Goal: Task Accomplishment & Management: Complete application form

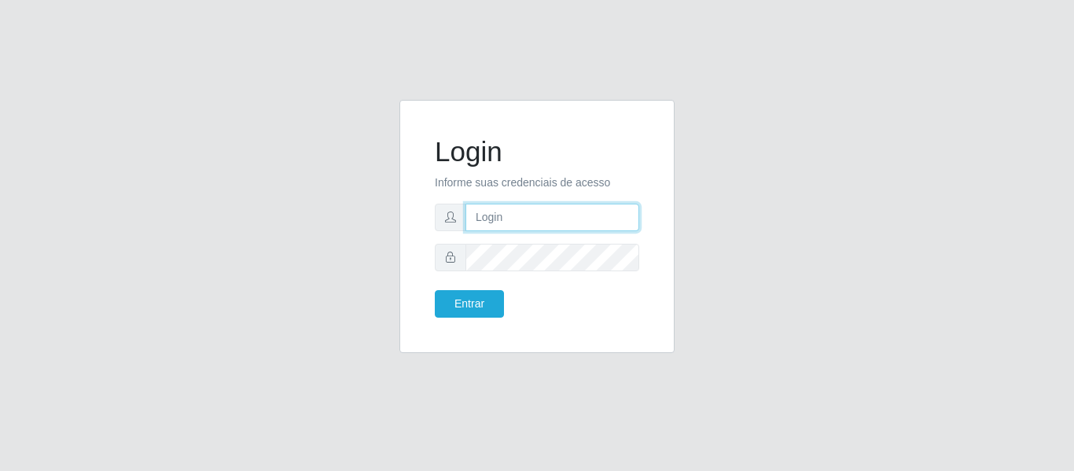
click at [520, 226] on input "text" at bounding box center [552, 218] width 174 height 28
type input "J"
type input "jankeilajan@gmail.com"
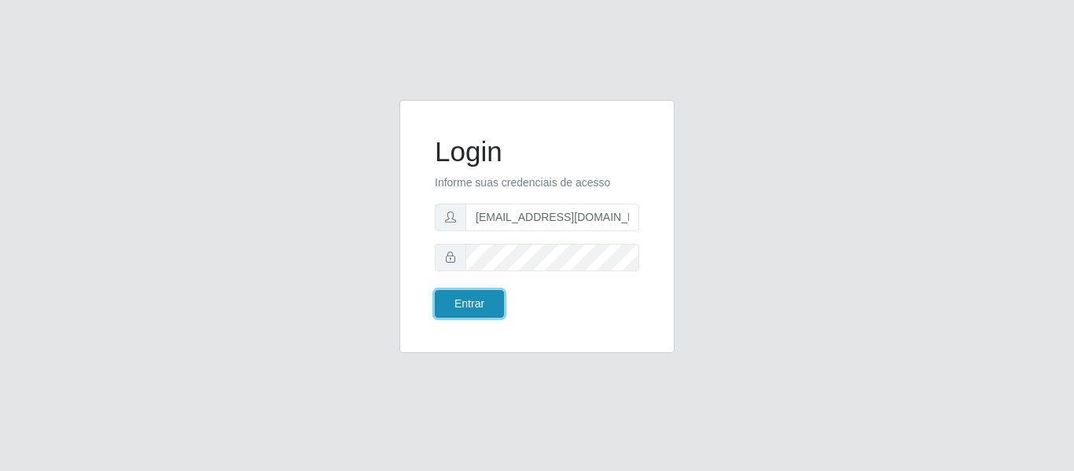
click at [473, 300] on button "Entrar" at bounding box center [469, 304] width 69 height 28
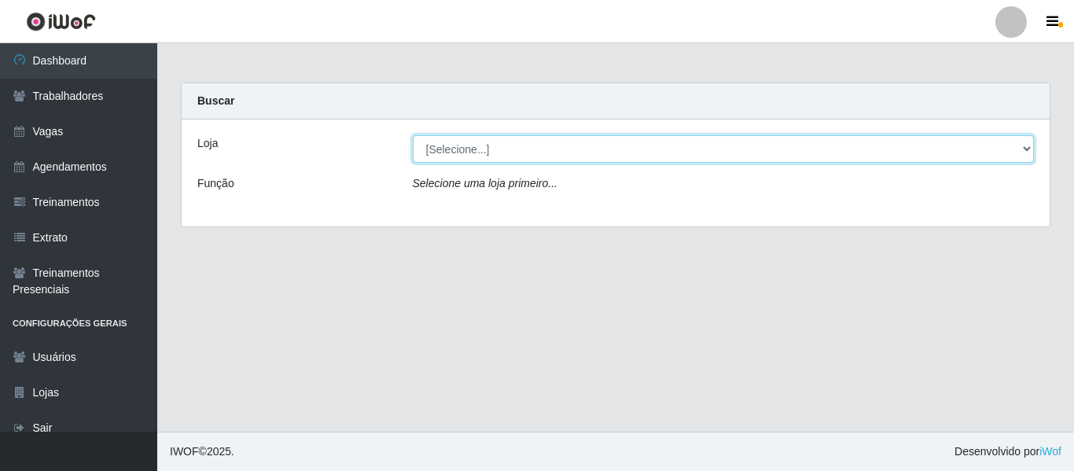
click at [1026, 147] on select "[Selecione...] SuperFácil Atacado - Alto de São Manoel SuperFácil Atacado - Ema…" at bounding box center [724, 149] width 622 height 28
select select "503"
click at [413, 135] on select "[Selecione...] SuperFácil Atacado - Alto de São Manoel SuperFácil Atacado - Ema…" at bounding box center [724, 149] width 622 height 28
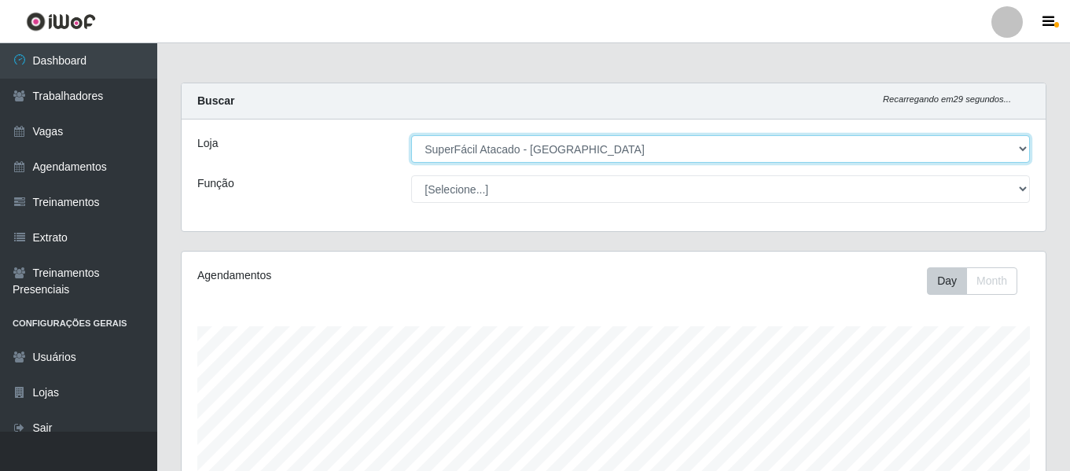
scroll to position [326, 864]
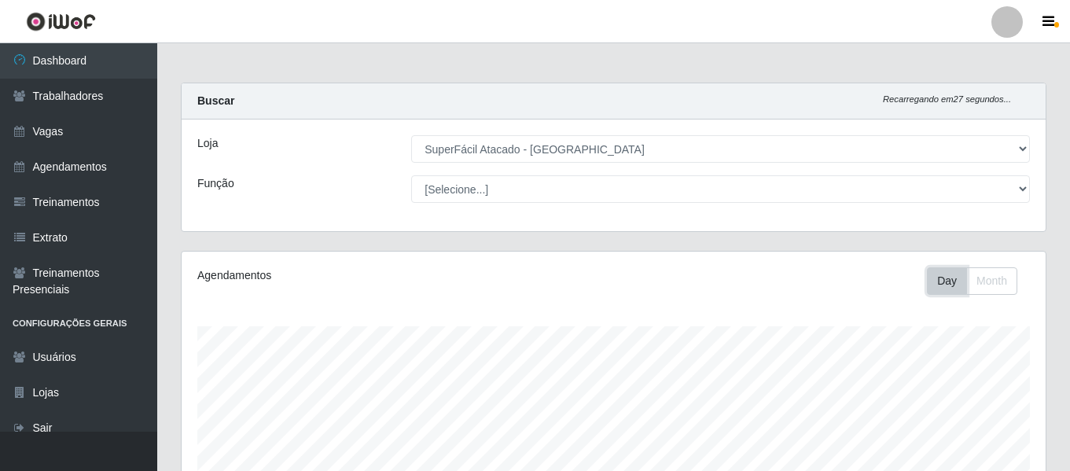
click at [947, 280] on button "Day" at bounding box center [947, 281] width 40 height 28
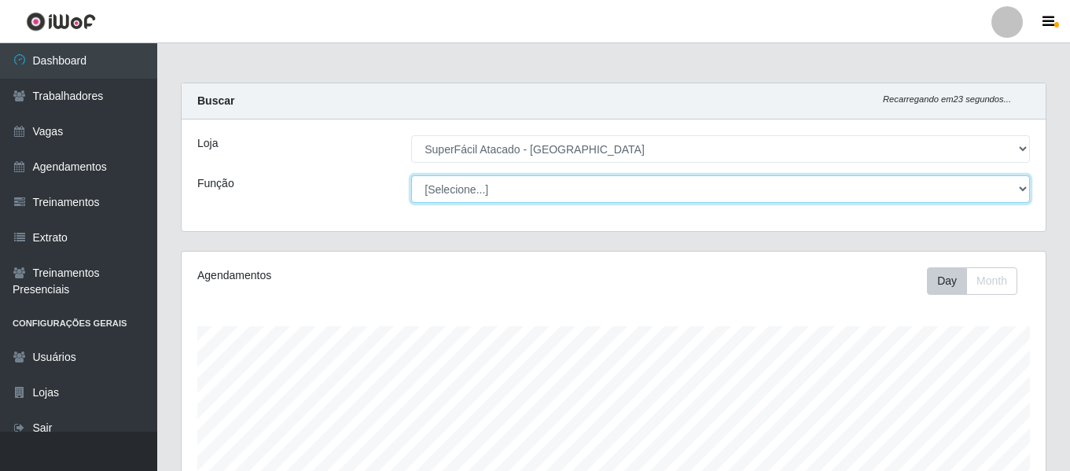
click at [1021, 191] on select "[Selecione...] Embalador Embalador + Embalador ++ Operador de Caixa Operador de…" at bounding box center [720, 189] width 619 height 28
select select "22"
click at [411, 175] on select "[Selecione...] Embalador Embalador + Embalador ++ Operador de Caixa Operador de…" at bounding box center [720, 189] width 619 height 28
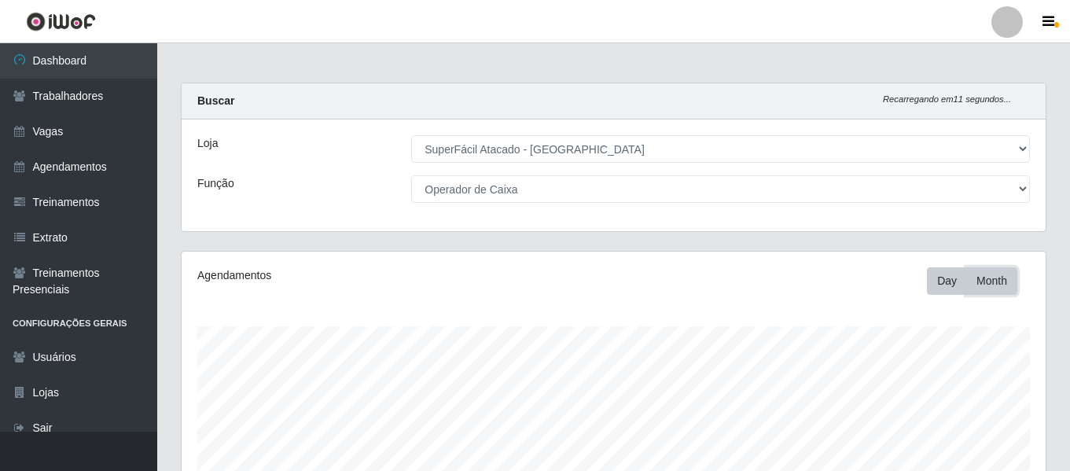
click at [987, 281] on button "Month" at bounding box center [991, 281] width 51 height 28
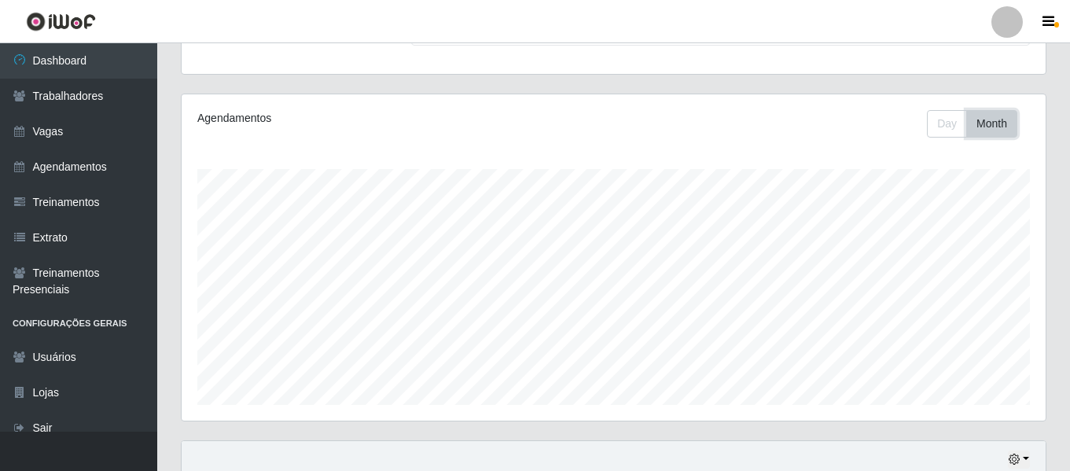
scroll to position [293, 0]
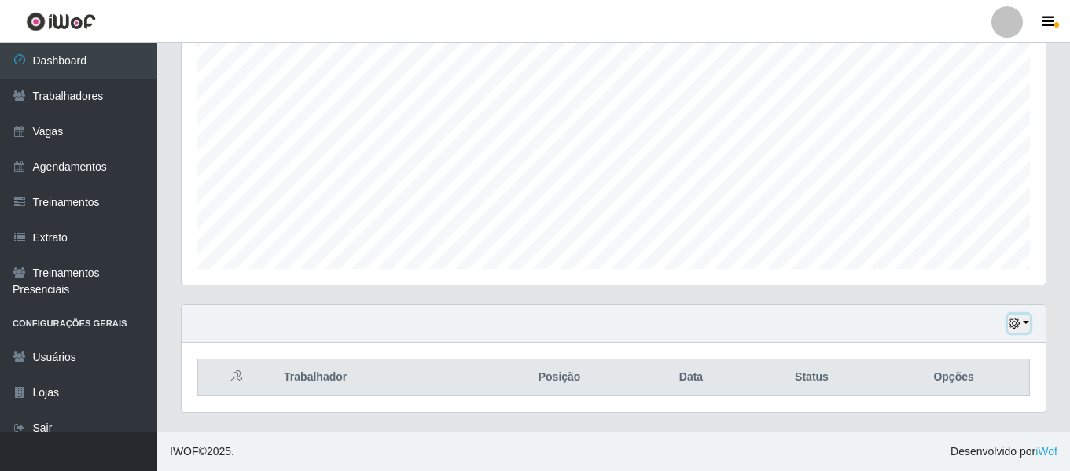
click at [1013, 322] on icon "button" at bounding box center [1013, 323] width 11 height 11
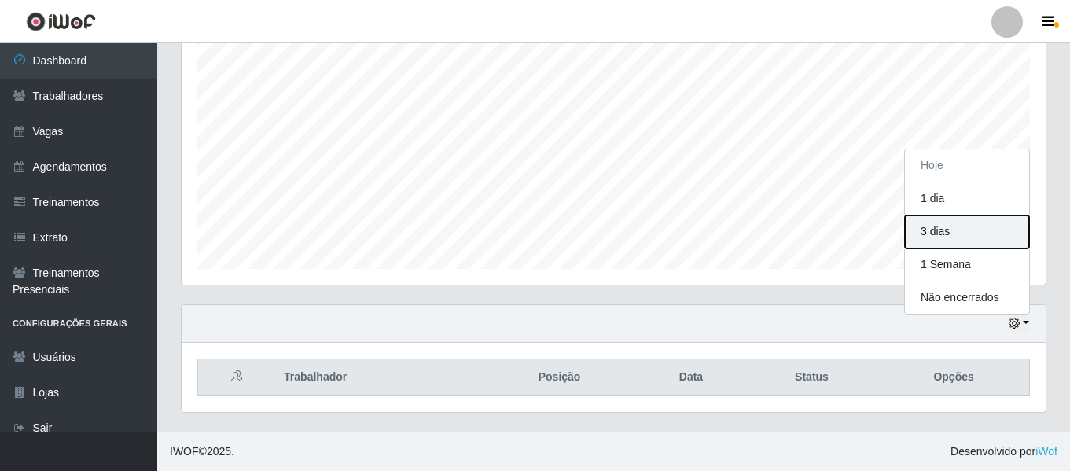
click at [927, 232] on button "3 dias" at bounding box center [967, 231] width 124 height 33
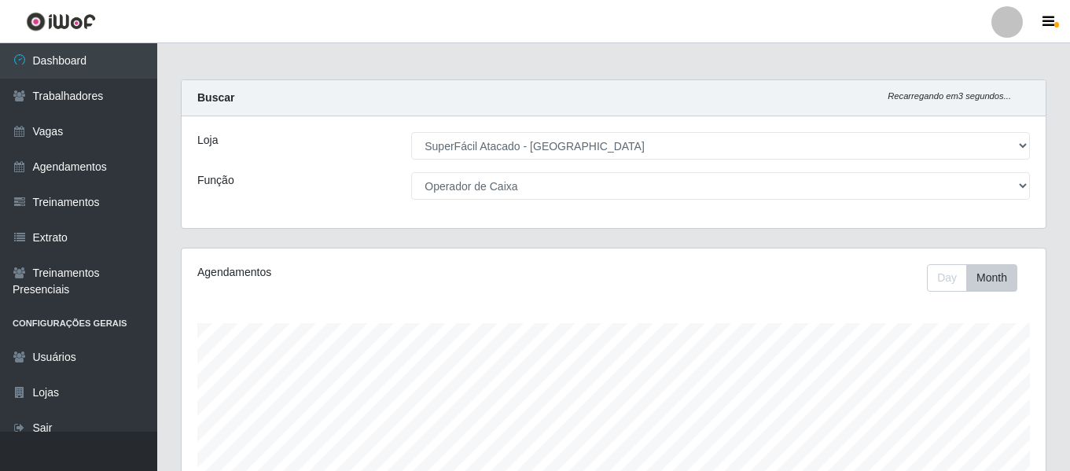
scroll to position [0, 0]
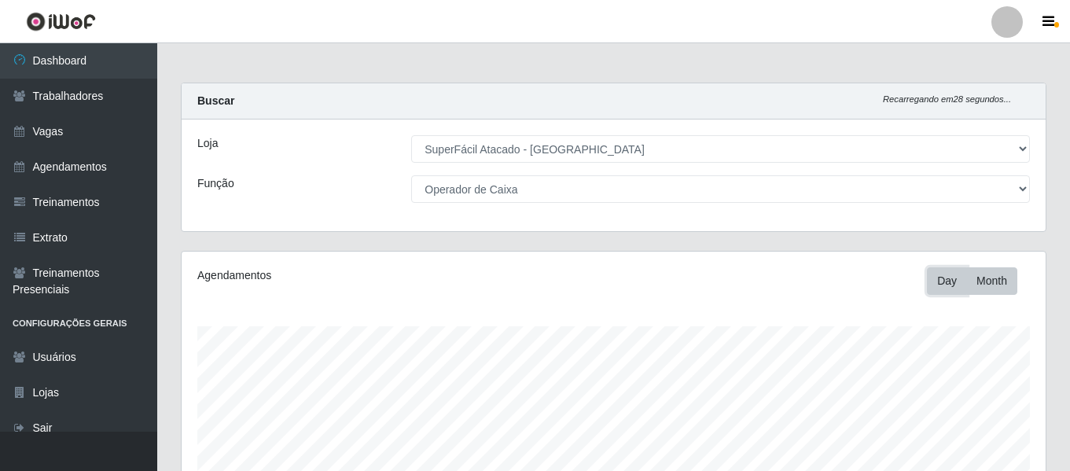
click at [943, 285] on button "Day" at bounding box center [947, 281] width 40 height 28
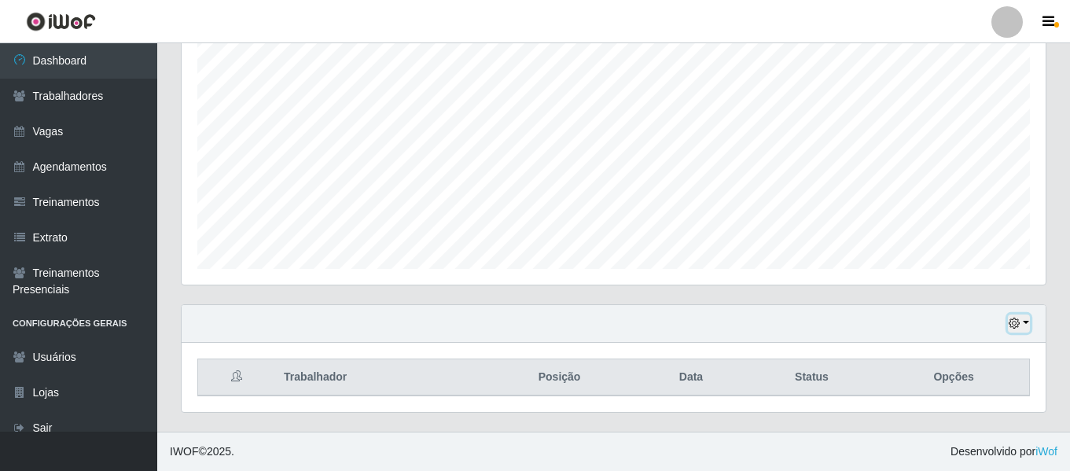
click at [1026, 324] on button "button" at bounding box center [1019, 323] width 22 height 18
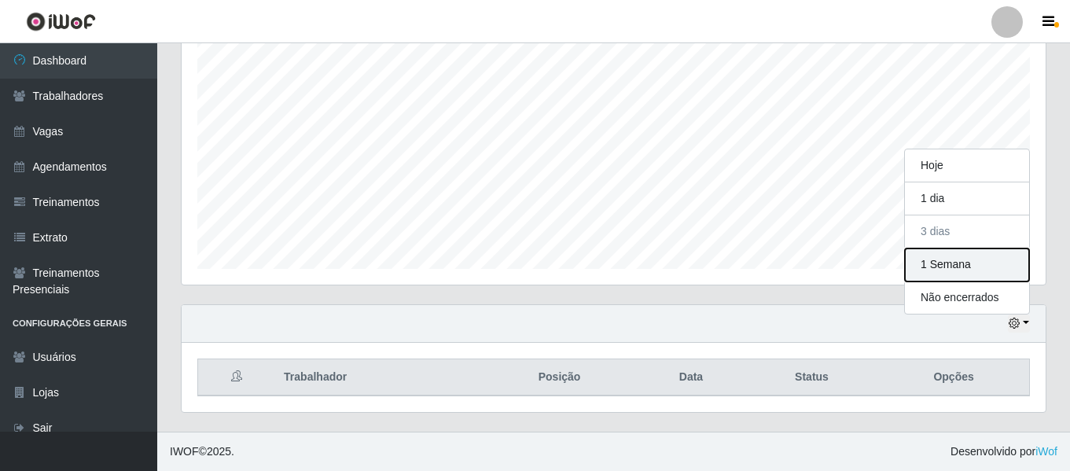
click at [935, 260] on button "1 Semana" at bounding box center [967, 264] width 124 height 33
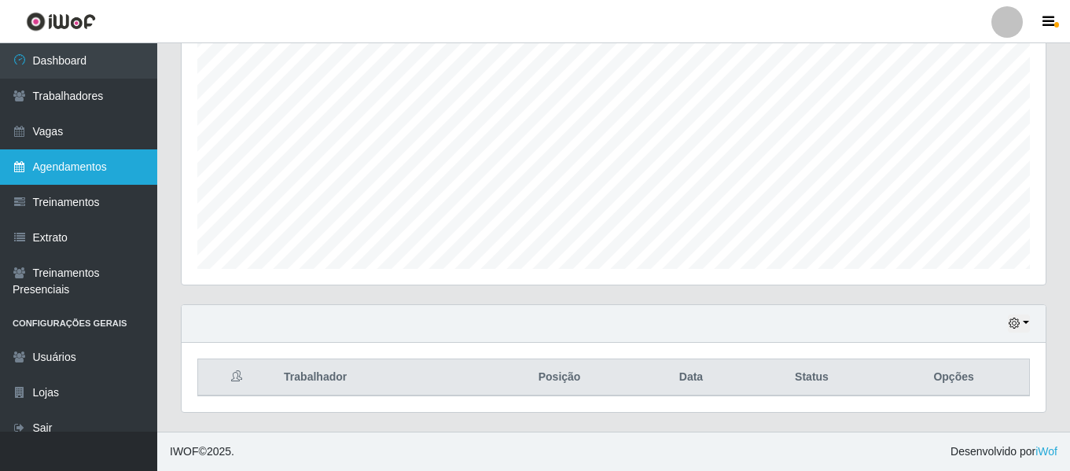
click at [64, 172] on link "Agendamentos" at bounding box center [78, 166] width 157 height 35
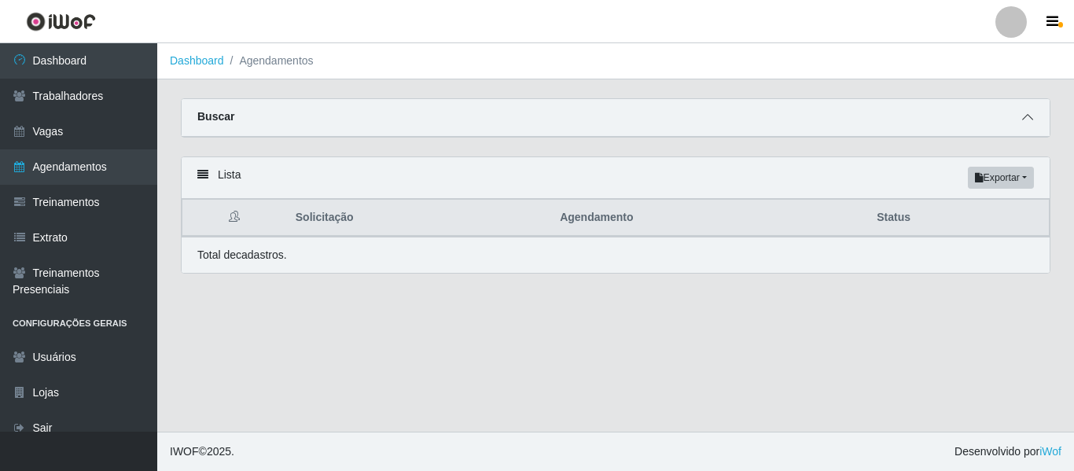
click at [1025, 116] on icon at bounding box center [1027, 117] width 11 height 11
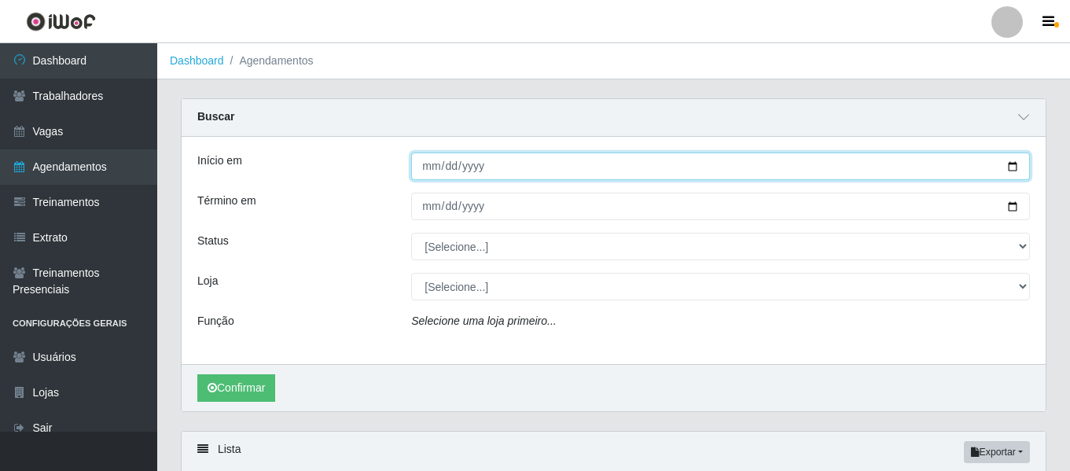
click at [1009, 168] on input "Início em" at bounding box center [720, 166] width 619 height 28
type input "2025-08-28"
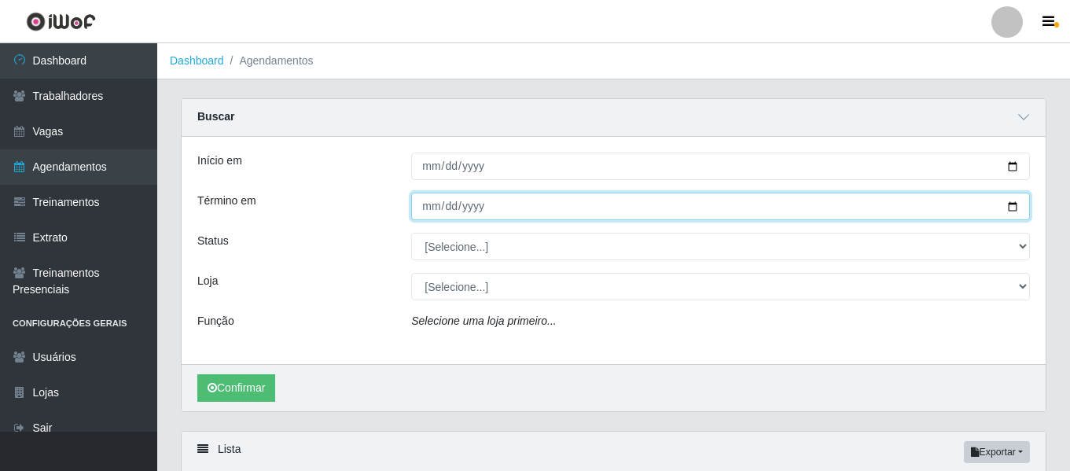
click at [1007, 208] on input "Término em" at bounding box center [720, 207] width 619 height 28
type input "2025-08-28"
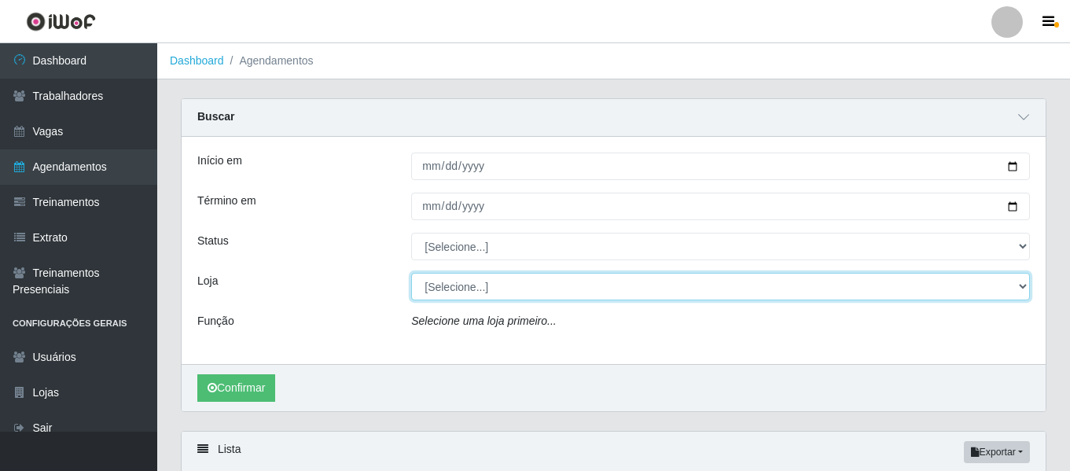
click at [1022, 285] on select "[Selecione...] SuperFácil Atacado - Alto de São Manoel SuperFácil Atacado - Ema…" at bounding box center [720, 287] width 619 height 28
select select "503"
click at [411, 273] on select "[Selecione...] SuperFácil Atacado - Alto de São Manoel SuperFácil Atacado - Ema…" at bounding box center [720, 287] width 619 height 28
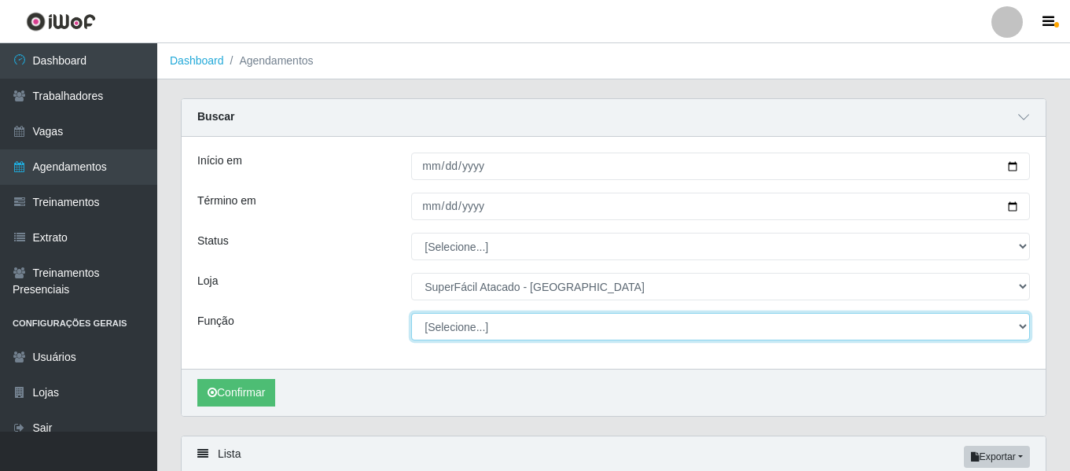
click at [1019, 330] on select "[Selecione...] Embalador Embalador + Embalador ++ Operador de Caixa Operador de…" at bounding box center [720, 327] width 619 height 28
select select "22"
click at [411, 314] on select "[Selecione...] Embalador Embalador + Embalador ++ Operador de Caixa Operador de…" at bounding box center [720, 327] width 619 height 28
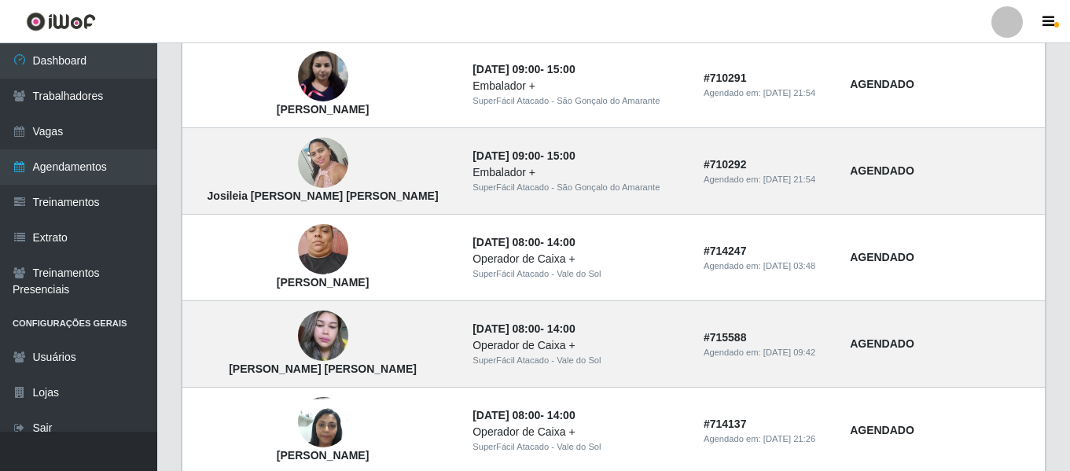
scroll to position [1449, 0]
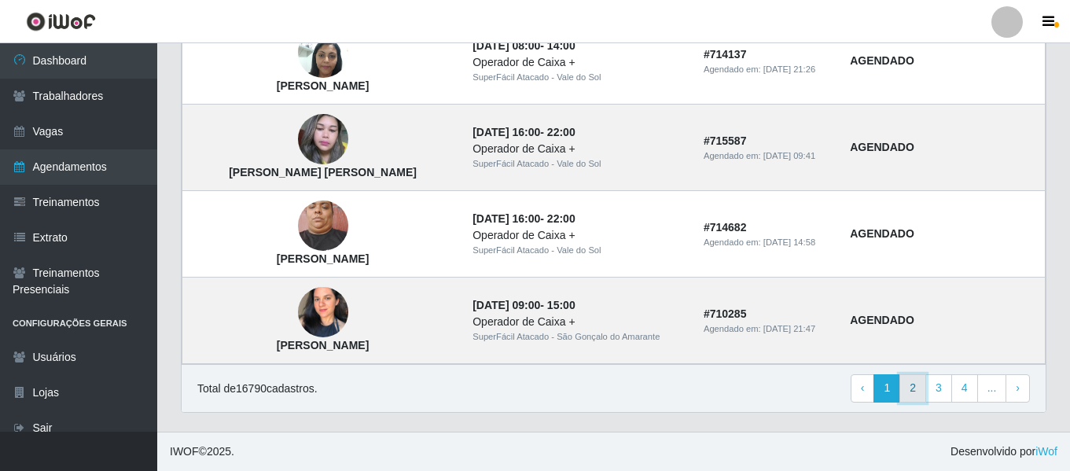
click at [914, 391] on link "2" at bounding box center [912, 388] width 27 height 28
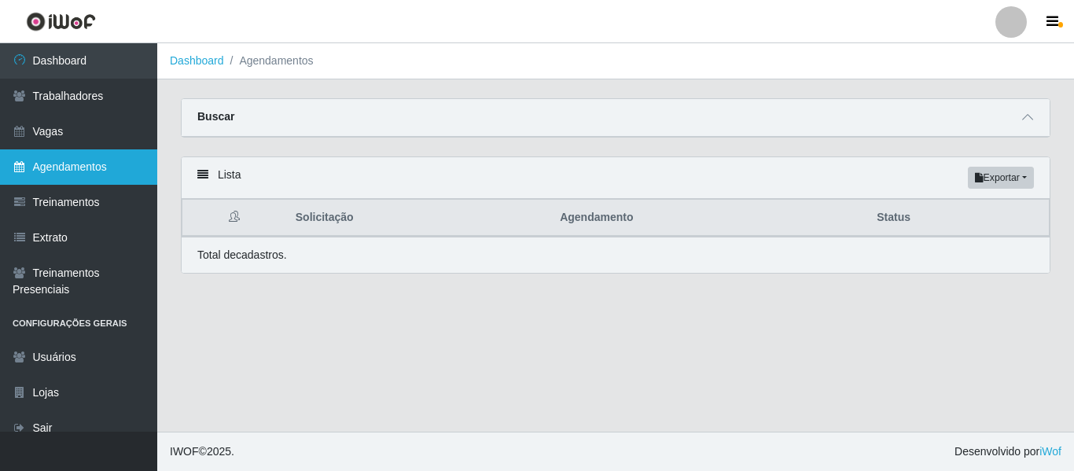
click at [86, 172] on link "Agendamentos" at bounding box center [78, 166] width 157 height 35
click at [105, 176] on link "Agendamentos" at bounding box center [78, 166] width 157 height 35
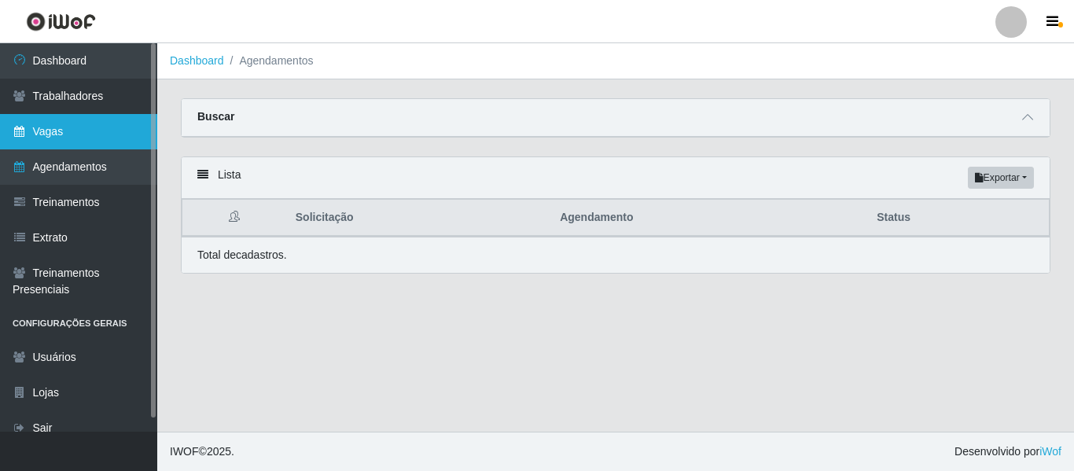
click at [62, 140] on link "Vagas" at bounding box center [78, 131] width 157 height 35
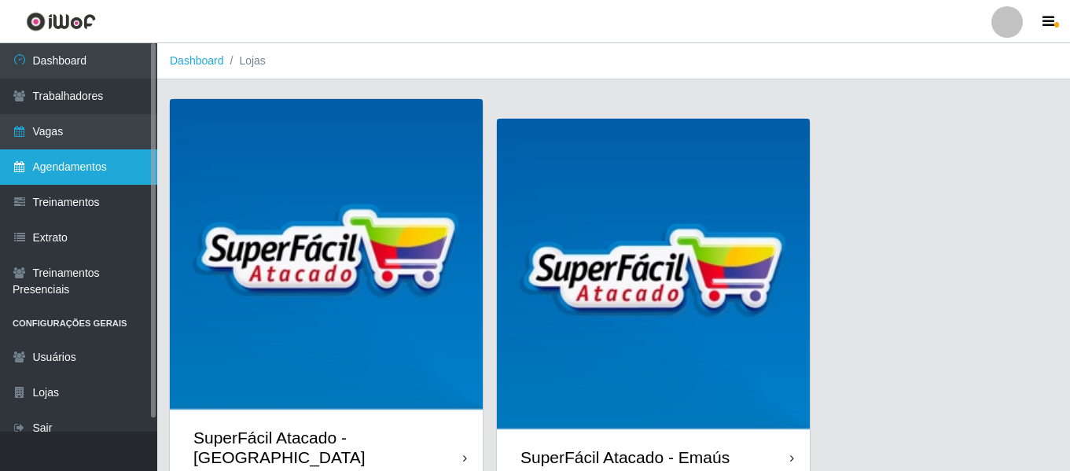
click at [76, 181] on link "Agendamentos" at bounding box center [78, 166] width 157 height 35
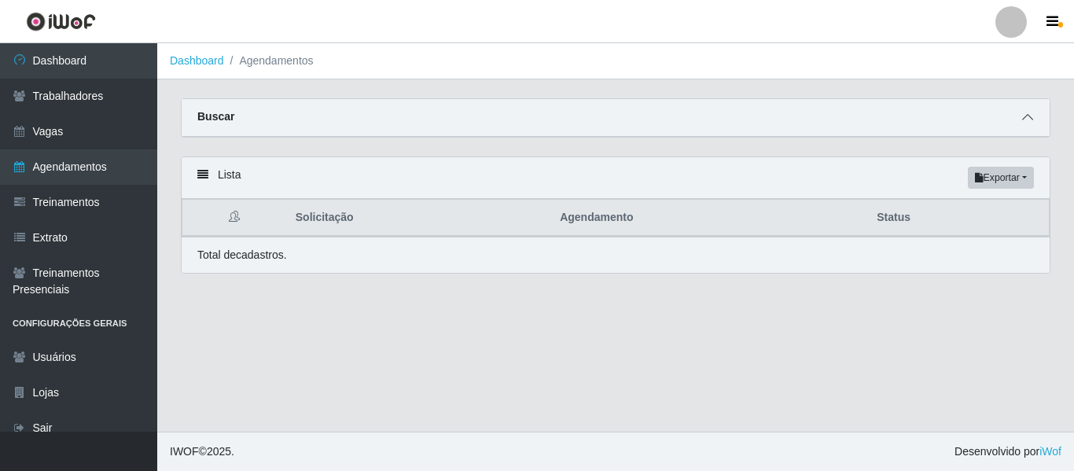
click at [1028, 119] on icon at bounding box center [1027, 117] width 11 height 11
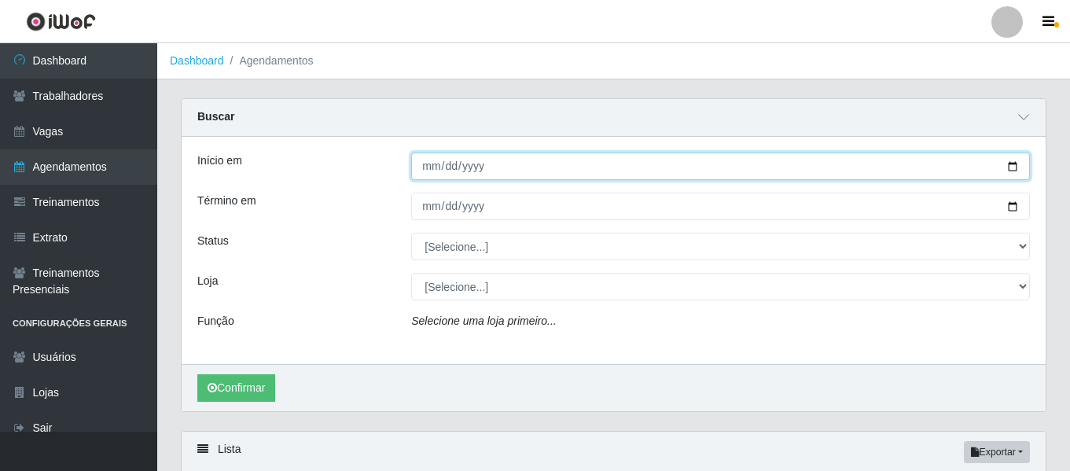
click at [1015, 170] on input "Início em" at bounding box center [720, 166] width 619 height 28
type input "2025-08-28"
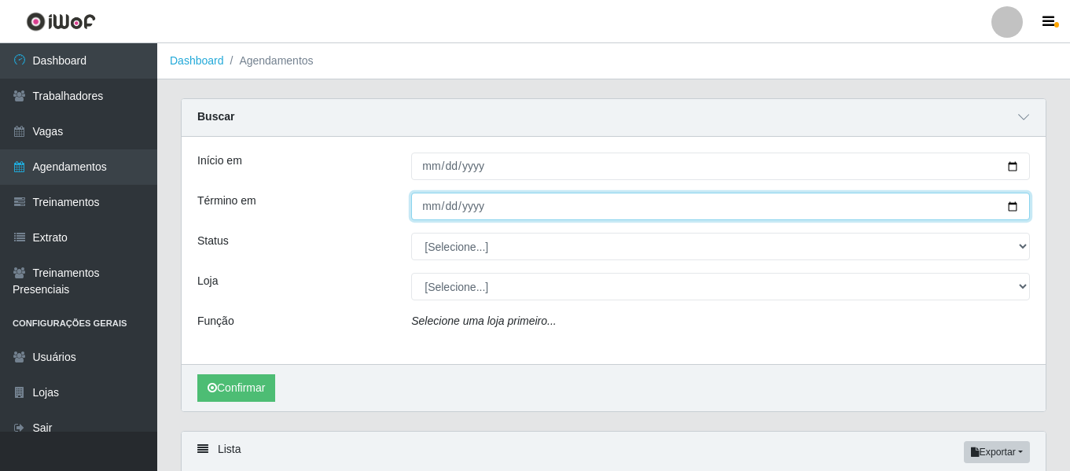
click at [1013, 208] on input "Término em" at bounding box center [720, 207] width 619 height 28
type input "2025-08-28"
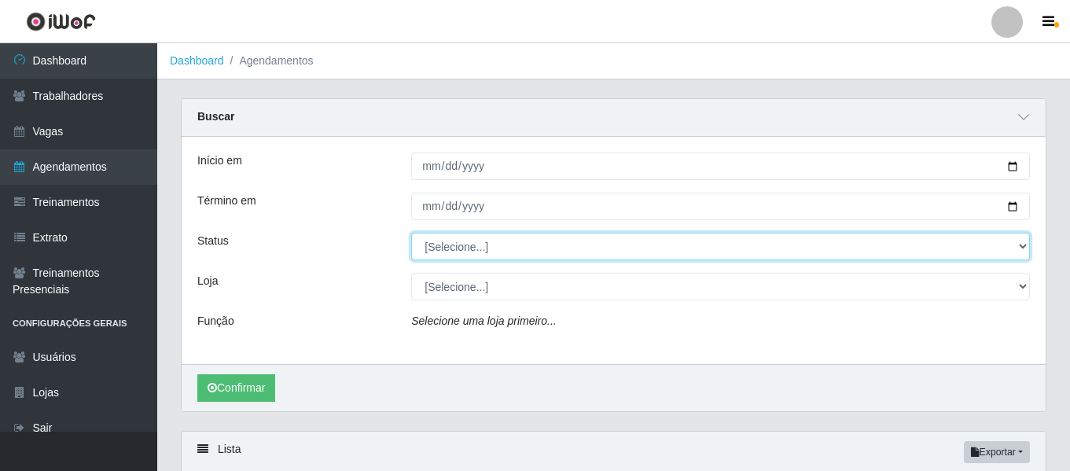
click at [1018, 244] on select "[Selecione...] AGENDADO AGUARDANDO LIBERAR EM ANDAMENTO EM REVISÃO FINALIZADO C…" at bounding box center [720, 247] width 619 height 28
select select "AGENDADO"
click at [411, 233] on select "[Selecione...] AGENDADO AGUARDANDO LIBERAR EM ANDAMENTO EM REVISÃO FINALIZADO C…" at bounding box center [720, 247] width 619 height 28
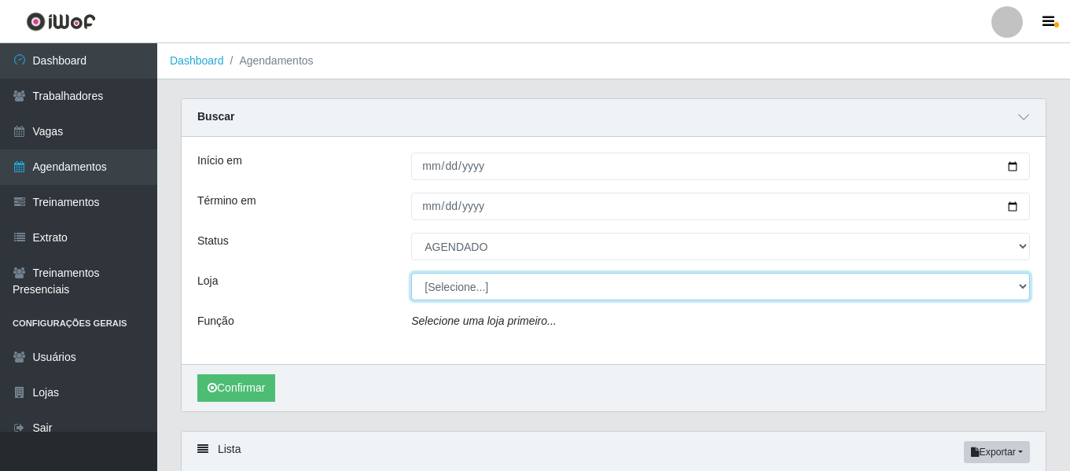
click at [1019, 286] on select "[Selecione...] SuperFácil Atacado - Alto de São Manoel SuperFácil Atacado - Ema…" at bounding box center [720, 287] width 619 height 28
select select "503"
click at [411, 273] on select "[Selecione...] SuperFácil Atacado - Alto de São Manoel SuperFácil Atacado - Ema…" at bounding box center [720, 287] width 619 height 28
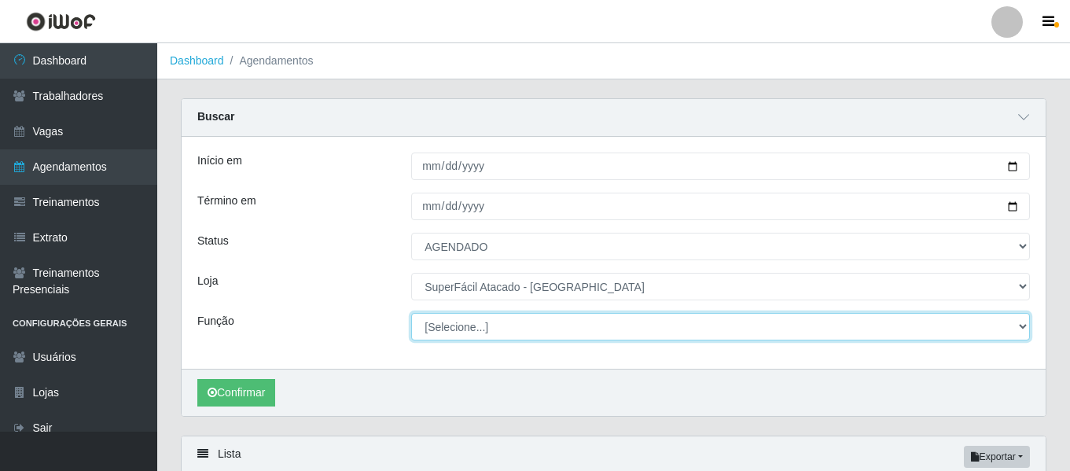
click at [1016, 326] on select "[Selecione...] Embalador Embalador + Embalador ++ Operador de Caixa Operador de…" at bounding box center [720, 327] width 619 height 28
select select "22"
click at [411, 314] on select "[Selecione...] Embalador Embalador + Embalador ++ Operador de Caixa Operador de…" at bounding box center [720, 327] width 619 height 28
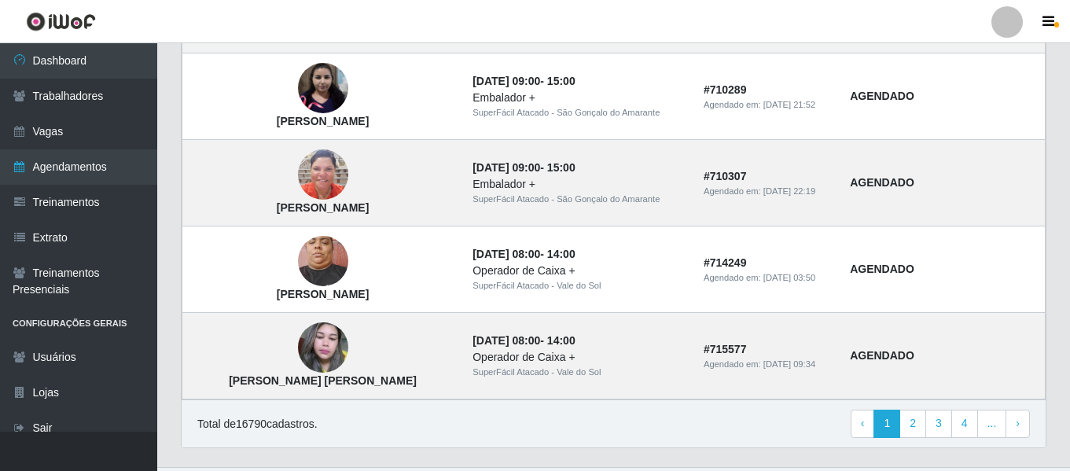
scroll to position [1449, 0]
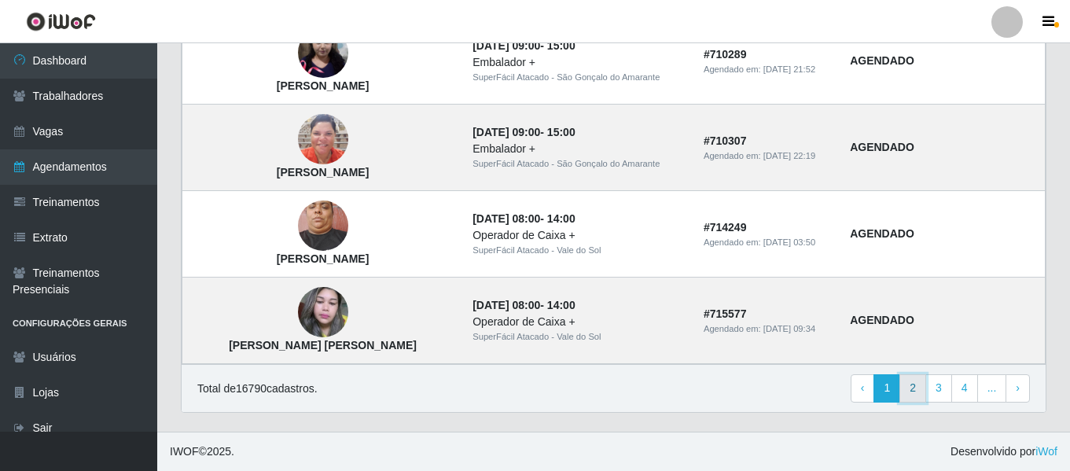
click at [910, 390] on link "2" at bounding box center [912, 388] width 27 height 28
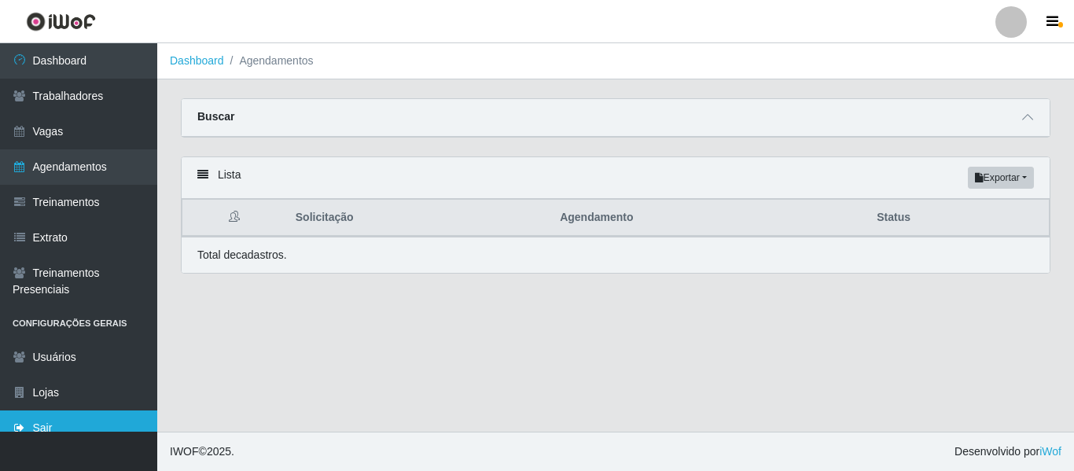
click at [31, 430] on link "Sair" at bounding box center [78, 427] width 157 height 35
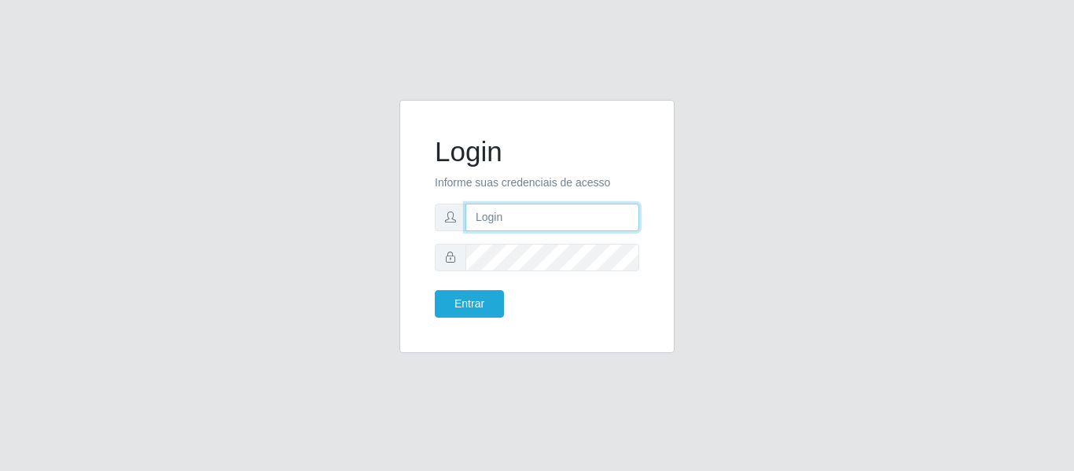
click at [514, 222] on input "text" at bounding box center [552, 218] width 174 height 28
drag, startPoint x: 815, startPoint y: 138, endPoint x: 848, endPoint y: 20, distance: 122.4
click at [815, 138] on div "Login Informe suas credenciais de acesso Entrar" at bounding box center [537, 236] width 896 height 272
